Goal: Information Seeking & Learning: Find specific fact

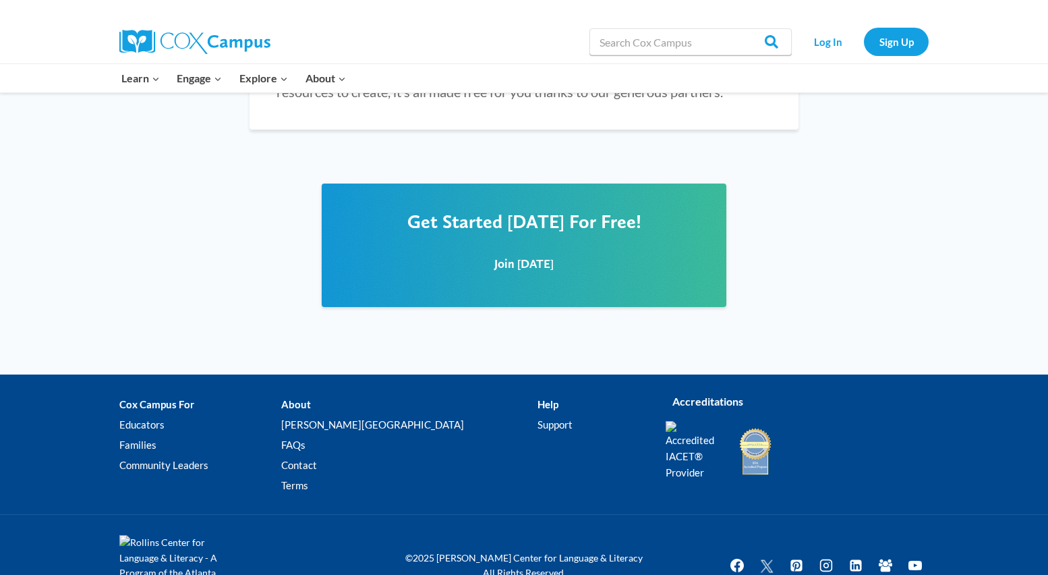
scroll to position [1693, 0]
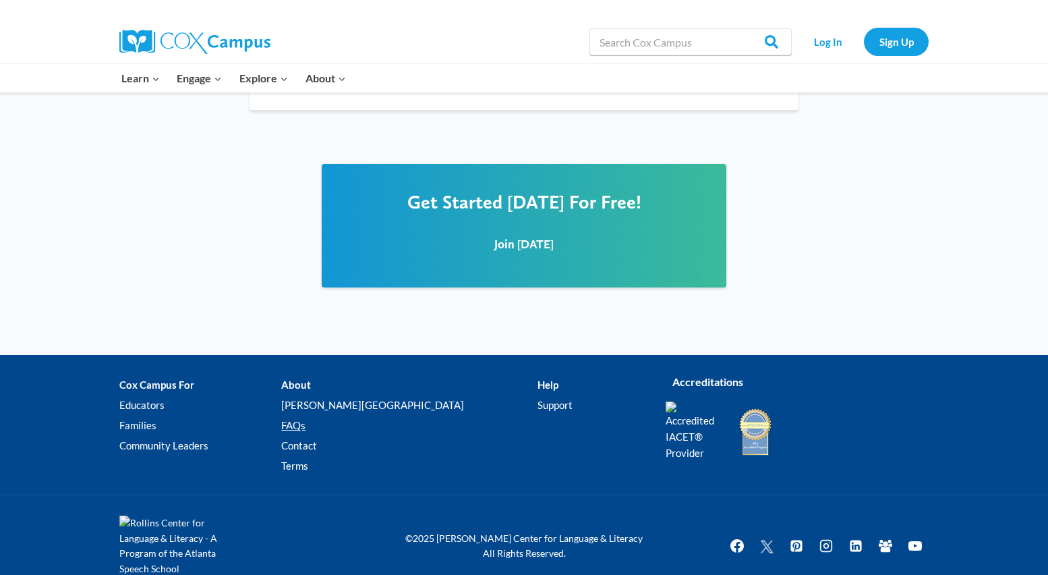
click at [341, 415] on link "FAQs" at bounding box center [409, 425] width 256 height 20
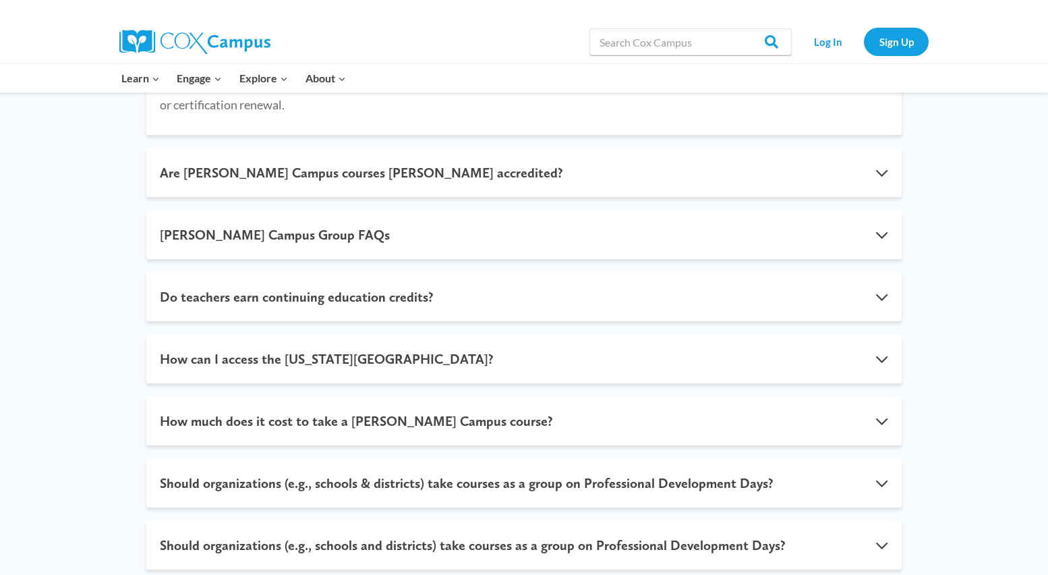
scroll to position [405, 0]
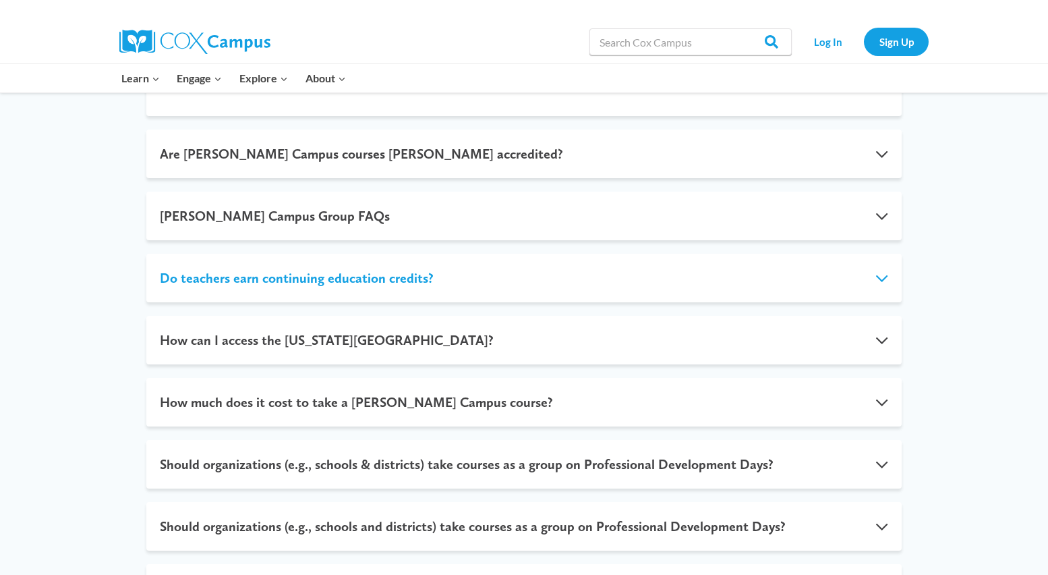
click at [683, 268] on button "Do teachers earn continuing education credits?" at bounding box center [523, 278] width 755 height 49
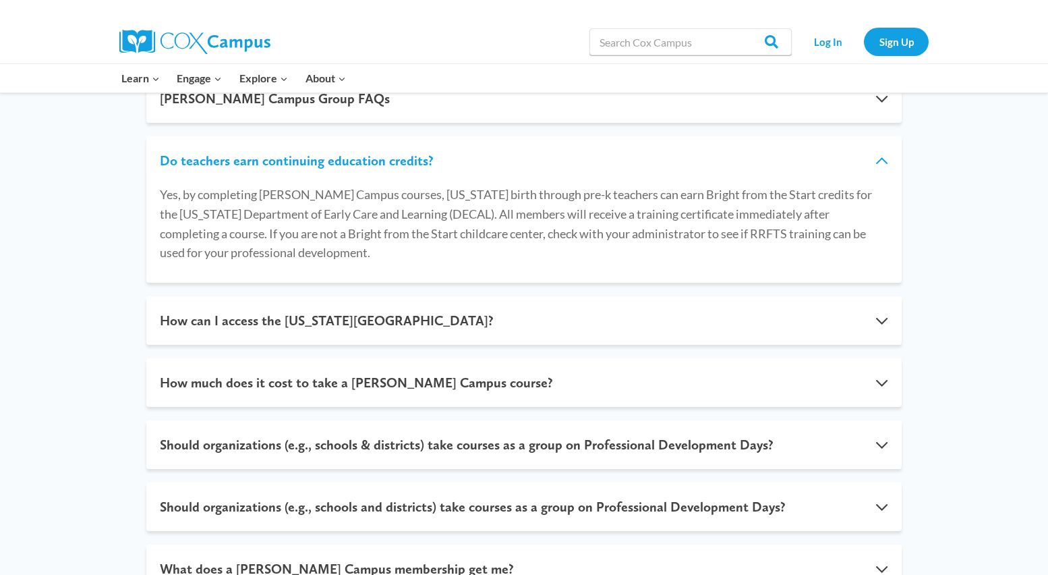
click at [878, 158] on button "Do teachers earn continuing education credits?" at bounding box center [523, 160] width 755 height 49
click at [880, 158] on button "Do teachers earn continuing education credits?" at bounding box center [523, 160] width 755 height 49
click at [885, 160] on button "Do teachers earn continuing education credits?" at bounding box center [523, 160] width 755 height 49
click at [950, 263] on div "Are [PERSON_NAME] Campus courses IACET accredited? Yes! [PERSON_NAME] Campus co…" at bounding box center [524, 371] width 1048 height 950
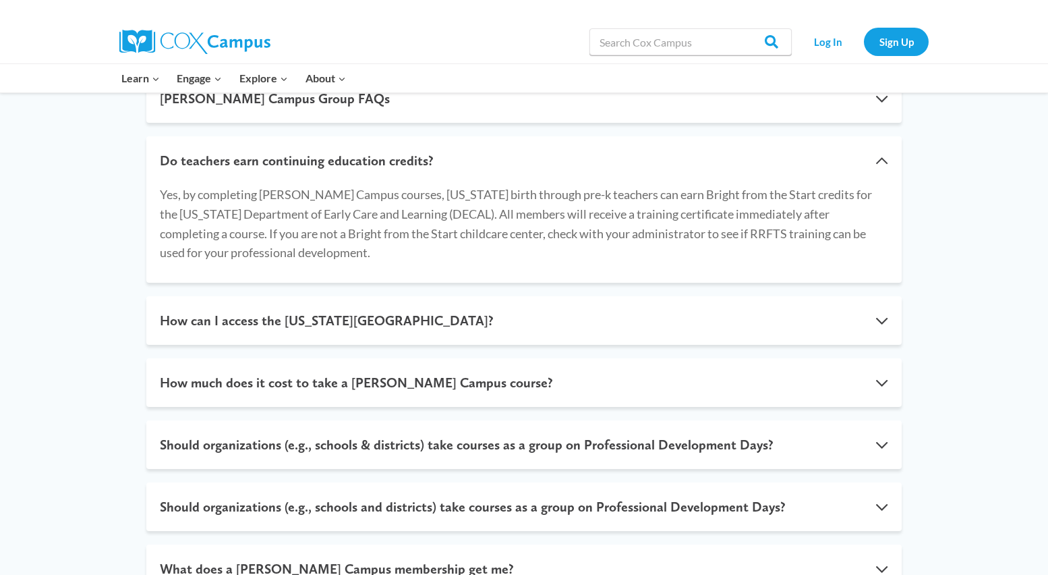
click at [841, 251] on p "Yes, by completing [PERSON_NAME] Campus courses, [US_STATE] birth through pre-k…" at bounding box center [524, 224] width 728 height 78
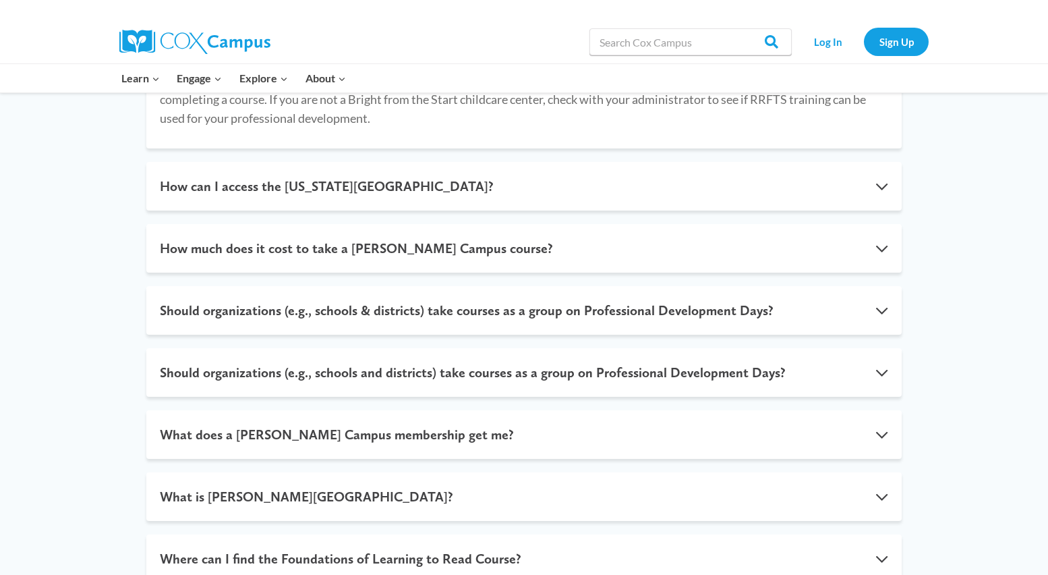
scroll to position [540, 0]
click at [876, 245] on button "How much does it cost to take a [PERSON_NAME] Campus course?" at bounding box center [523, 247] width 755 height 49
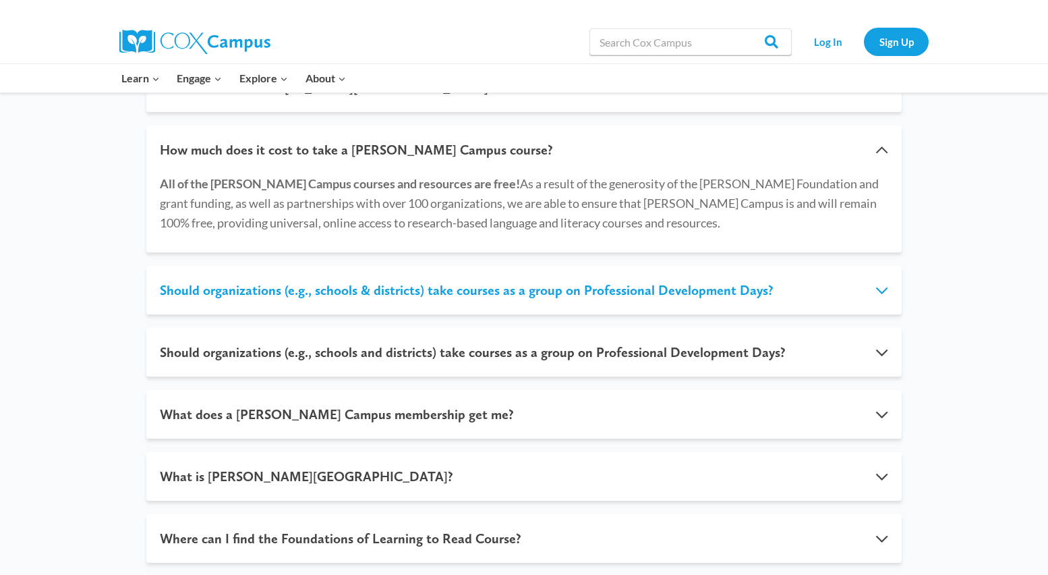
click at [890, 287] on button "Should organizations (e.g., schools & districts) take courses as a group on Pro…" at bounding box center [523, 290] width 755 height 49
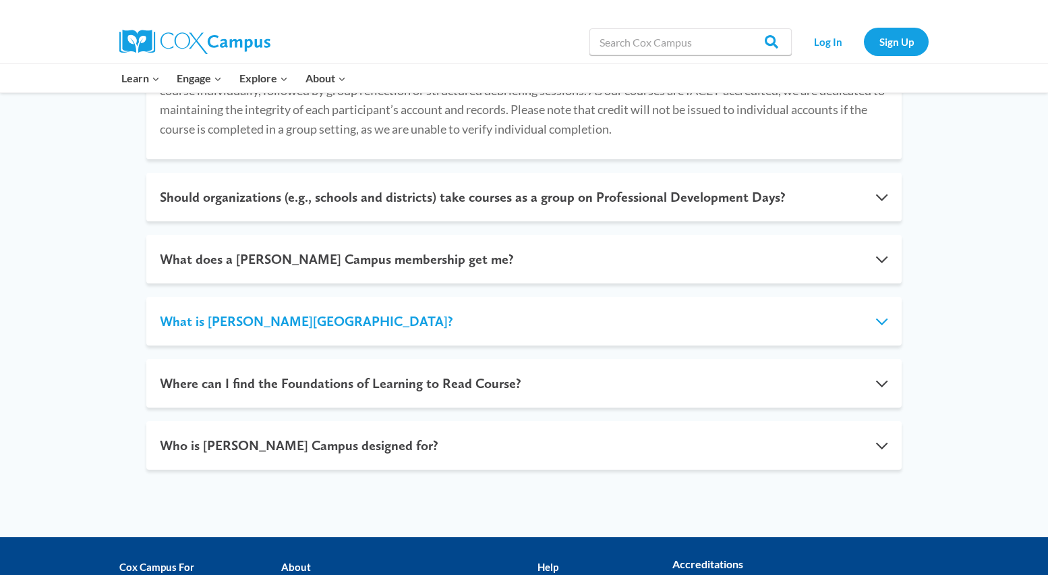
scroll to position [742, 0]
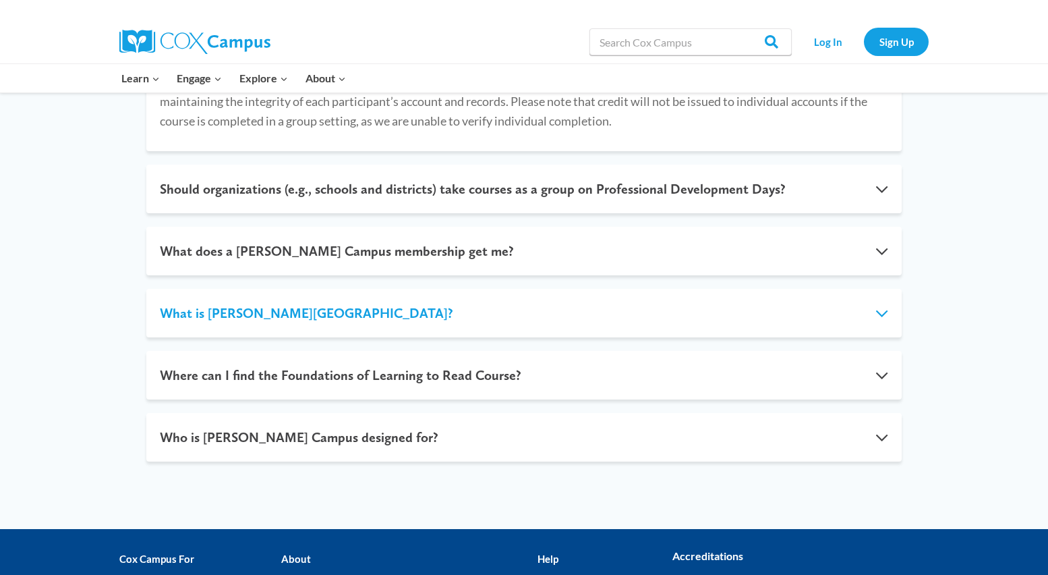
click at [878, 316] on button "What is [PERSON_NAME][GEOGRAPHIC_DATA]?" at bounding box center [523, 313] width 755 height 49
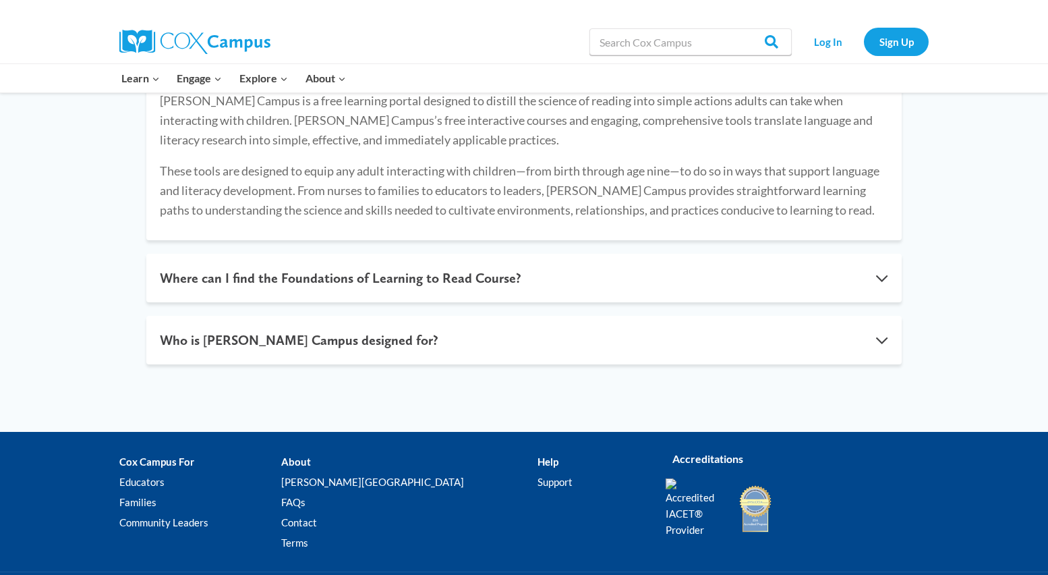
scroll to position [877, 0]
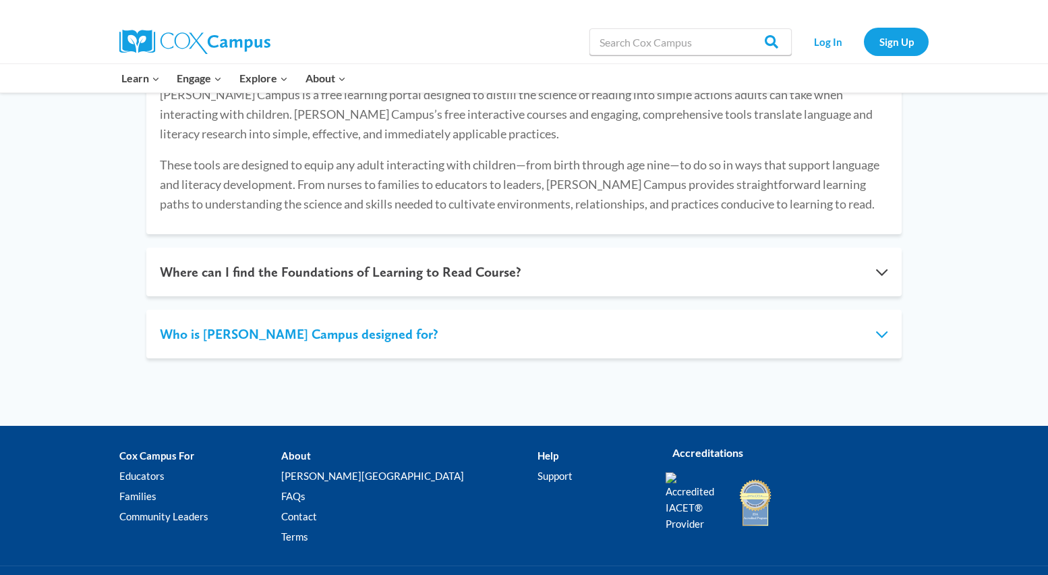
click at [883, 330] on button "Who is [PERSON_NAME] Campus designed for?" at bounding box center [523, 334] width 755 height 49
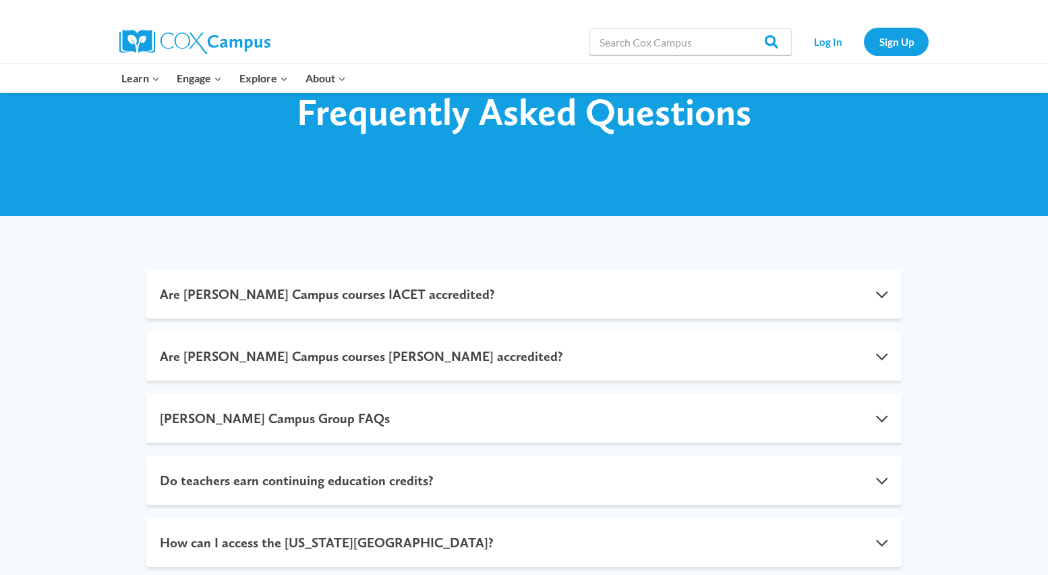
scroll to position [0, 0]
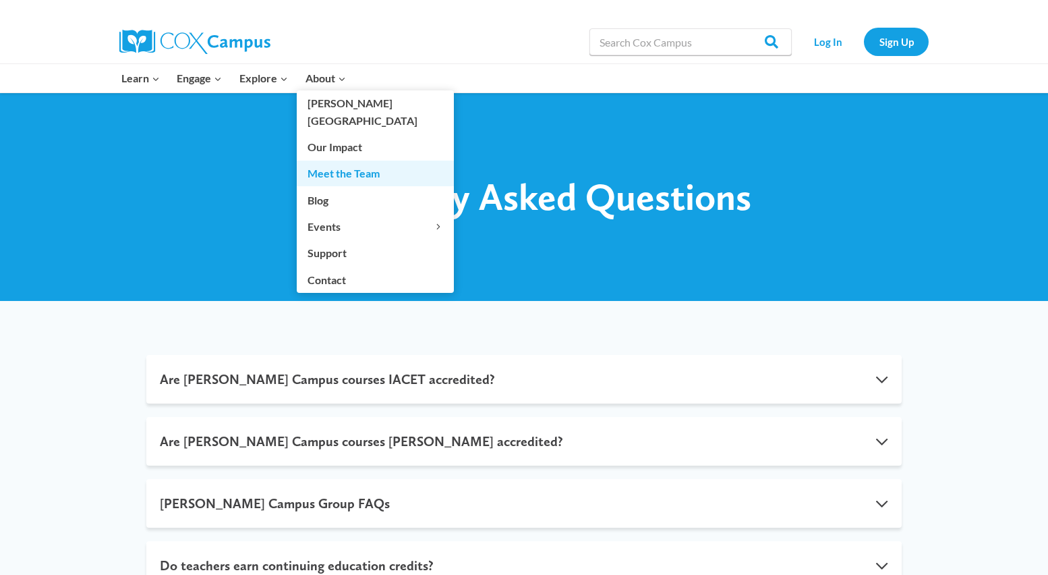
click at [330, 161] on link "Meet the Team" at bounding box center [375, 174] width 157 height 26
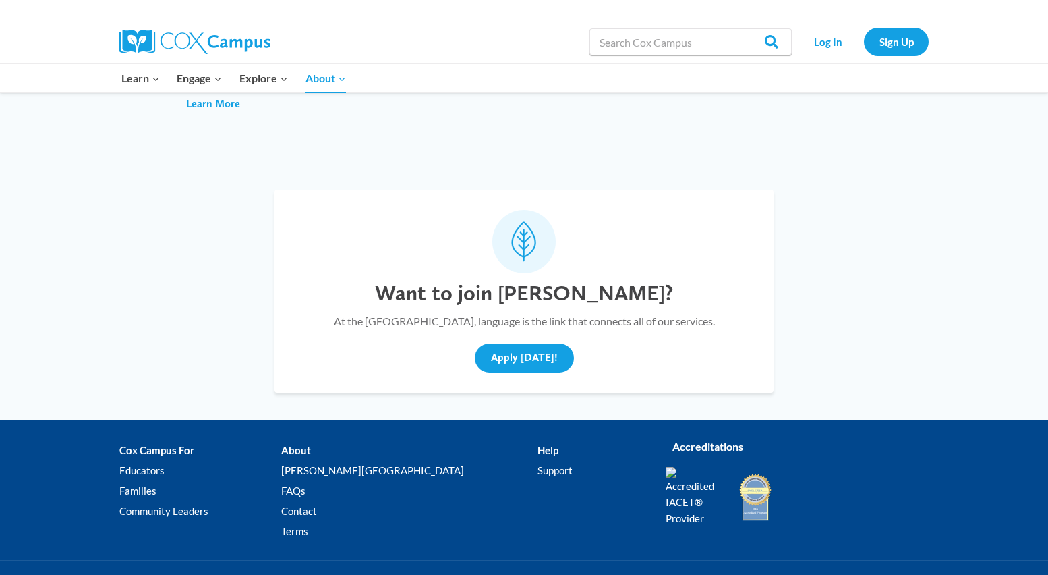
scroll to position [5041, 0]
